Goal: Connect with others: Connect with other users

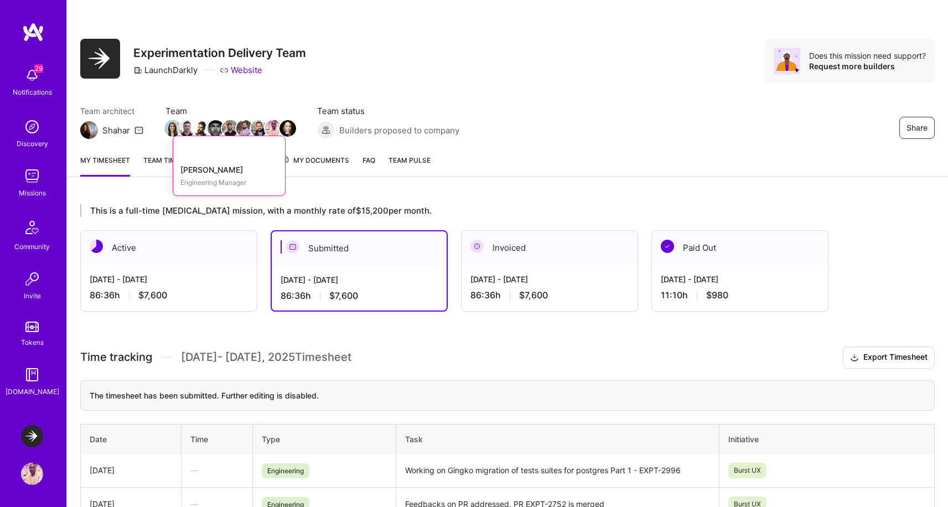
click at [177, 128] on div "[PERSON_NAME] Engineering Manager" at bounding box center [229, 128] width 129 height 14
click at [171, 123] on img at bounding box center [172, 128] width 17 height 17
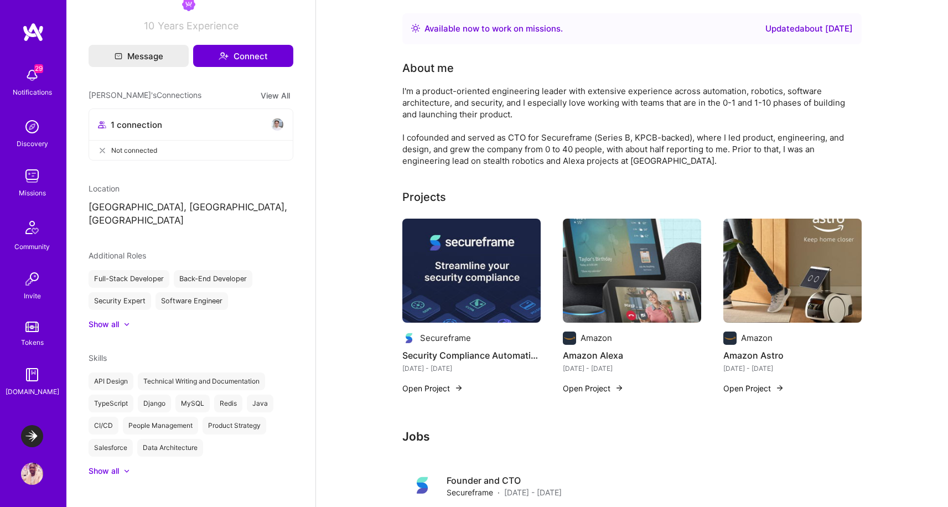
scroll to position [193, 0]
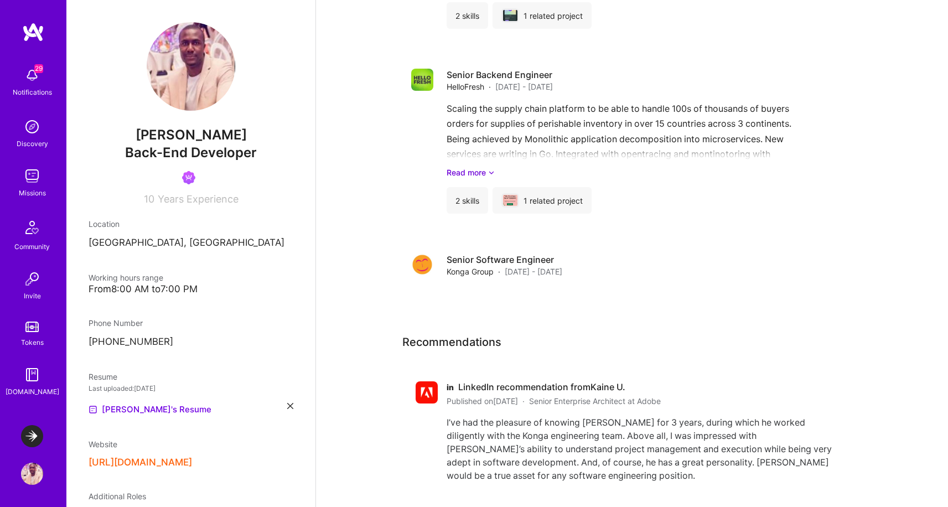
scroll to position [1839, 0]
